Goal: Navigation & Orientation: Find specific page/section

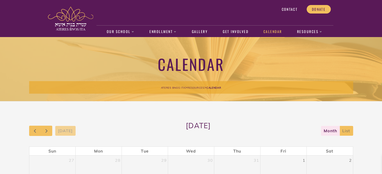
click at [64, 56] on h1 "Calendar" at bounding box center [191, 64] width 324 height 19
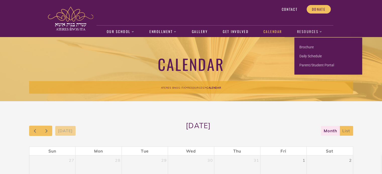
click at [306, 30] on link "Resources" at bounding box center [309, 32] width 31 height 12
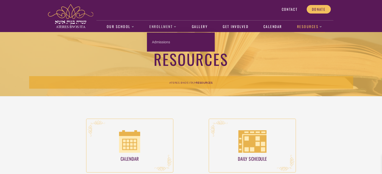
click at [159, 30] on link "Enrollment" at bounding box center [163, 27] width 32 height 12
